Goal: Find contact information: Find contact information

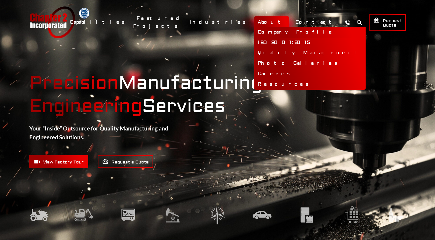
click at [293, 35] on link "Company Profile" at bounding box center [309, 32] width 111 height 10
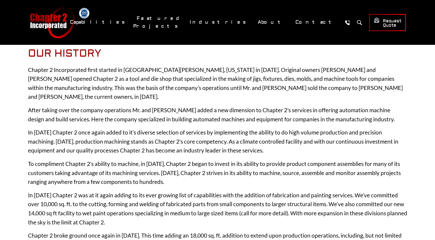
scroll to position [54, 0]
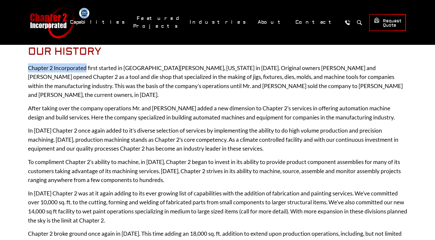
drag, startPoint x: 25, startPoint y: 66, endPoint x: 86, endPoint y: 66, distance: 61.3
copy p "Chapter 2 Incorporated"
click at [91, 64] on p "Chapter 2 Incorporated first started in Lake Mills, Wisconsin in 1973. Original…" at bounding box center [217, 81] width 379 height 36
drag, startPoint x: 28, startPoint y: 69, endPoint x: 87, endPoint y: 68, distance: 58.9
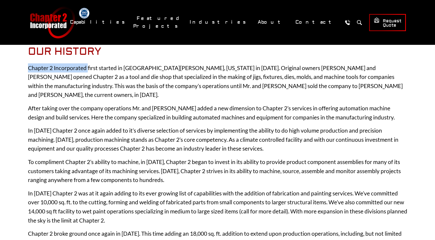
click at [87, 68] on p "Chapter 2 Incorporated first started in Lake Mills, Wisconsin in 1973. Original…" at bounding box center [217, 81] width 379 height 36
copy p "Chapter 2 Incorporated"
click at [41, 104] on p "After taking over the company operations Mr. and Mrs. Johnston added a new dime…" at bounding box center [217, 113] width 379 height 18
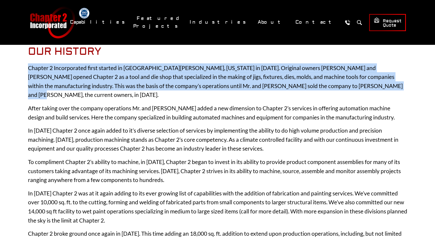
drag, startPoint x: 28, startPoint y: 67, endPoint x: 359, endPoint y: 82, distance: 331.3
click at [359, 82] on p "Chapter 2 Incorporated first started in Lake Mills, Wisconsin in 1973. Original…" at bounding box center [217, 81] width 379 height 36
copy p "Chapter 2 Incorporated first started in Lake Mills, Wisconsin in 1973. Original…"
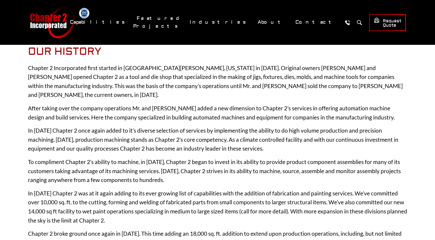
click at [260, 104] on p "After taking over the company operations Mr. and Mrs. Johnston added a new dime…" at bounding box center [217, 113] width 379 height 18
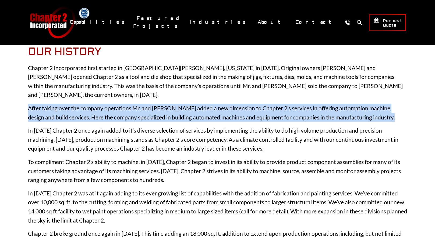
drag, startPoint x: 27, startPoint y: 97, endPoint x: 382, endPoint y: 106, distance: 355.9
copy p "After taking over the company operations Mr. and Mrs. Johnston added a new dime…"
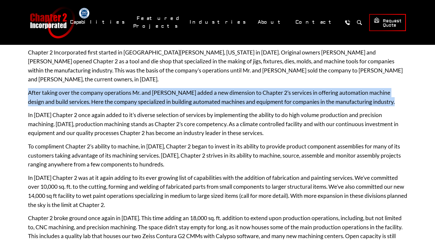
scroll to position [81, 0]
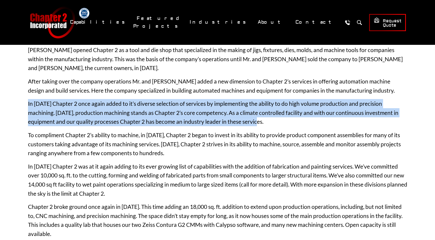
drag, startPoint x: 26, startPoint y: 94, endPoint x: 252, endPoint y: 113, distance: 227.3
copy p "In 1996 Chapter 2 once again added to it’s diverse selection of services by imp…"
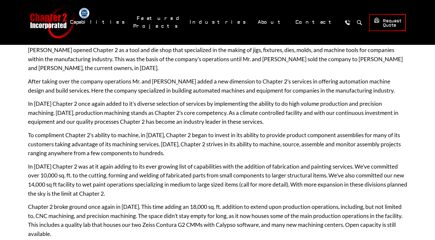
click at [55, 131] on p "To compliment Chapter 2’s ability to machine, in 2005, Chapter 2 began to inves…" at bounding box center [217, 144] width 379 height 27
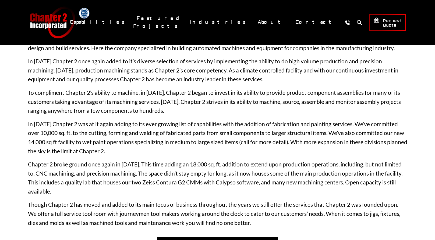
scroll to position [134, 0]
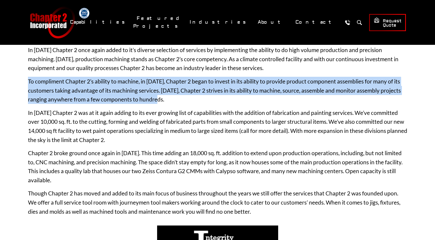
drag, startPoint x: 27, startPoint y: 73, endPoint x: 175, endPoint y: 87, distance: 148.6
copy p "To compliment Chapter 2’s ability to machine, in 2005, Chapter 2 began to inves…"
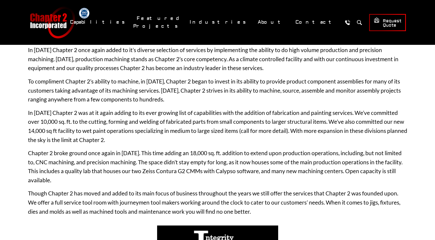
click at [89, 110] on p "In 2010 Chapter 2 was at it again adding to its ever growing list of capabiliti…" at bounding box center [217, 126] width 379 height 36
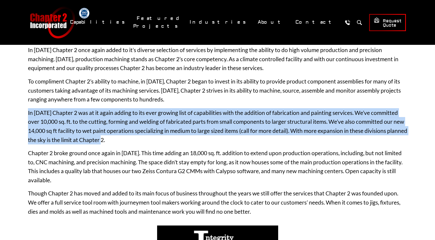
drag, startPoint x: 27, startPoint y: 101, endPoint x: 116, endPoint y: 130, distance: 93.9
copy p "In 2010 Chapter 2 was at it again adding to its ever growing list of capabiliti…"
click at [48, 135] on p "In 2010 Chapter 2 was at it again adding to its ever growing list of capabiliti…" at bounding box center [217, 126] width 379 height 36
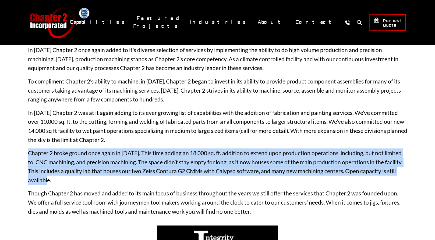
drag, startPoint x: 26, startPoint y: 143, endPoint x: 414, endPoint y: 163, distance: 388.8
copy p "Chapter 2 broke ground once again in 2014. This time adding an 18,000 sq. ft. a…"
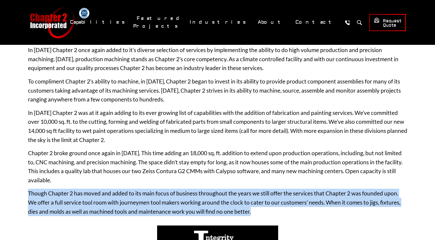
drag, startPoint x: 26, startPoint y: 173, endPoint x: 288, endPoint y: 200, distance: 263.5
copy div "Though Chapter 2 has moved and added to its main focus of business throughout t…"
click at [326, 220] on div at bounding box center [217, 222] width 379 height 5
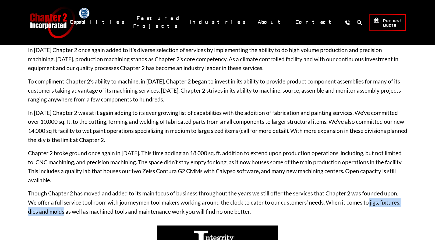
drag, startPoint x: 359, startPoint y: 185, endPoint x: 53, endPoint y: 195, distance: 305.9
click at [53, 195] on p "Though Chapter 2 has moved and added to its main focus of business throughout t…" at bounding box center [217, 202] width 379 height 27
copy p "jigs, fixtures, dies and molds"
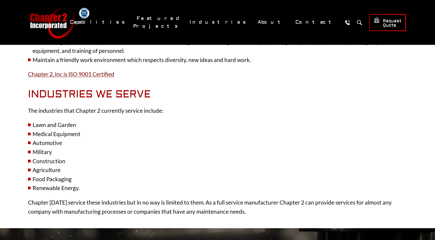
scroll to position [430, 0]
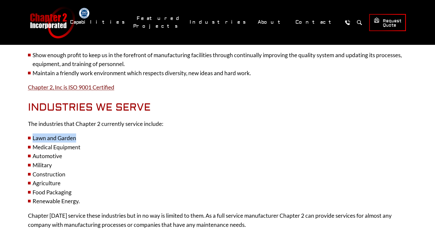
drag, startPoint x: 33, startPoint y: 119, endPoint x: 86, endPoint y: 123, distance: 53.4
click at [86, 134] on li "Lawn and Garden" at bounding box center [217, 138] width 379 height 9
click at [101, 134] on li "Lawn and Garden" at bounding box center [217, 138] width 379 height 9
drag, startPoint x: 33, startPoint y: 129, endPoint x: 89, endPoint y: 132, distance: 55.5
click at [89, 143] on li "Medical Equipment" at bounding box center [217, 147] width 379 height 9
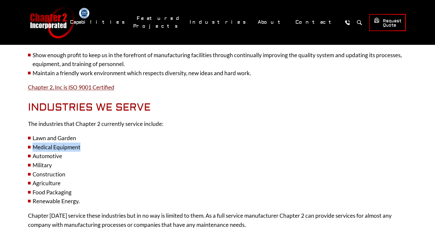
click at [129, 143] on li "Medical Equipment" at bounding box center [217, 147] width 379 height 9
drag, startPoint x: 32, startPoint y: 156, endPoint x: 79, endPoint y: 156, distance: 47.3
click at [79, 170] on li "Construction" at bounding box center [217, 174] width 379 height 9
click at [80, 170] on li "Construction" at bounding box center [217, 174] width 379 height 9
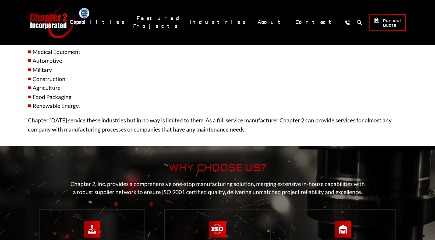
scroll to position [538, 0]
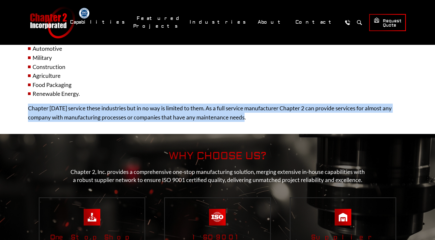
drag, startPoint x: 26, startPoint y: 89, endPoint x: 266, endPoint y: 102, distance: 240.2
click at [267, 104] on p "Chapter 2 may service these industries but in no way is limited to them. As a f…" at bounding box center [217, 113] width 379 height 18
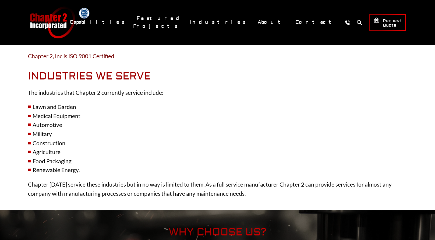
scroll to position [457, 0]
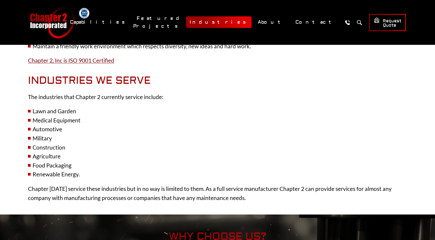
click at [251, 24] on link "Industries" at bounding box center [218, 22] width 65 height 12
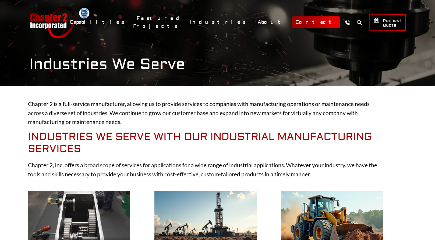
click at [304, 21] on link "Contact" at bounding box center [316, 22] width 48 height 12
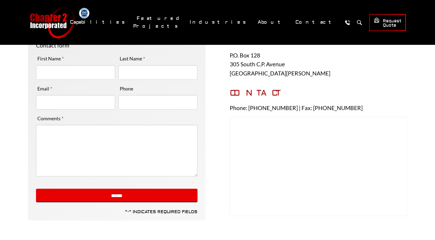
scroll to position [108, 0]
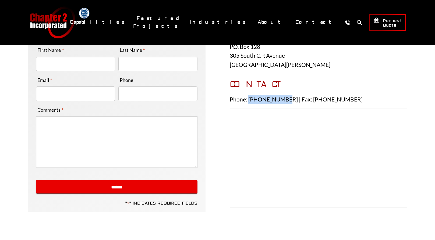
drag, startPoint x: 248, startPoint y: 98, endPoint x: 283, endPoint y: 98, distance: 34.2
click at [283, 98] on p "Phone: [PHONE_NUMBER] | Fax: [PHONE_NUMBER]" at bounding box center [318, 99] width 177 height 9
copy p "920.648.8125"
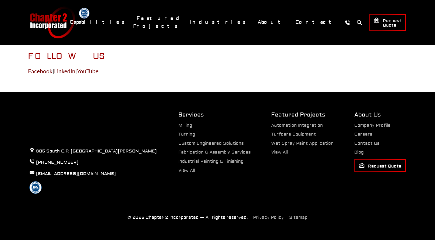
scroll to position [350, 0]
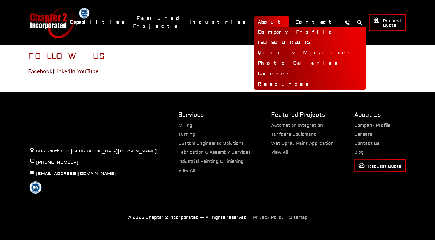
click at [291, 34] on link "Company Profile" at bounding box center [309, 32] width 111 height 10
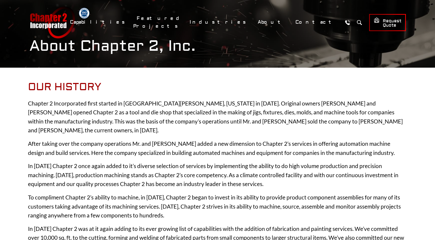
scroll to position [27, 0]
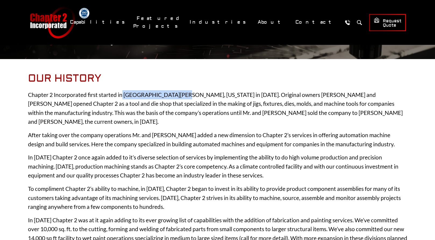
drag, startPoint x: 121, startPoint y: 93, endPoint x: 176, endPoint y: 97, distance: 54.4
click at [176, 97] on p "Chapter 2 Incorporated first started in Lake Mills, Wisconsin in 1973. Original…" at bounding box center [217, 108] width 379 height 36
copy p "Lake Mills, Wisconsin"
click at [115, 115] on p "Chapter 2 Incorporated first started in Lake Mills, Wisconsin in 1973. Original…" at bounding box center [217, 108] width 379 height 36
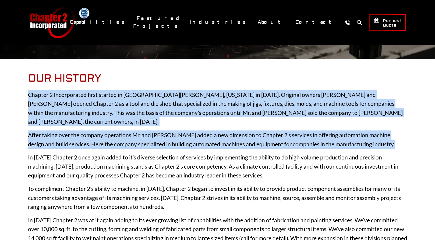
drag, startPoint x: 29, startPoint y: 95, endPoint x: 372, endPoint y: 133, distance: 344.9
copy div "Chapter 2 Incorporated first started in Lake Mills, Wisconsin in 1973. Original…"
click at [177, 139] on p "After taking over the company operations Mr. and Mrs. Johnston added a new dime…" at bounding box center [217, 140] width 379 height 18
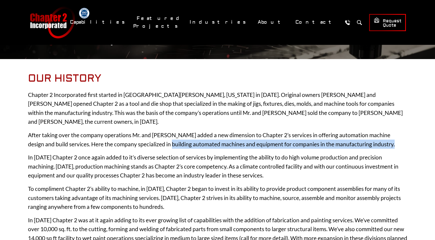
drag, startPoint x: 143, startPoint y: 135, endPoint x: 369, endPoint y: 135, distance: 226.1
click at [369, 135] on p "After taking over the company operations Mr. and Mrs. Johnston added a new dime…" at bounding box center [217, 140] width 379 height 18
copy p "building automated machines and equipment for companies in the manufacturing in…"
click at [369, 133] on p "After taking over the company operations Mr. and Mrs. Johnston added a new dime…" at bounding box center [217, 140] width 379 height 18
